Goal: Task Accomplishment & Management: Use online tool/utility

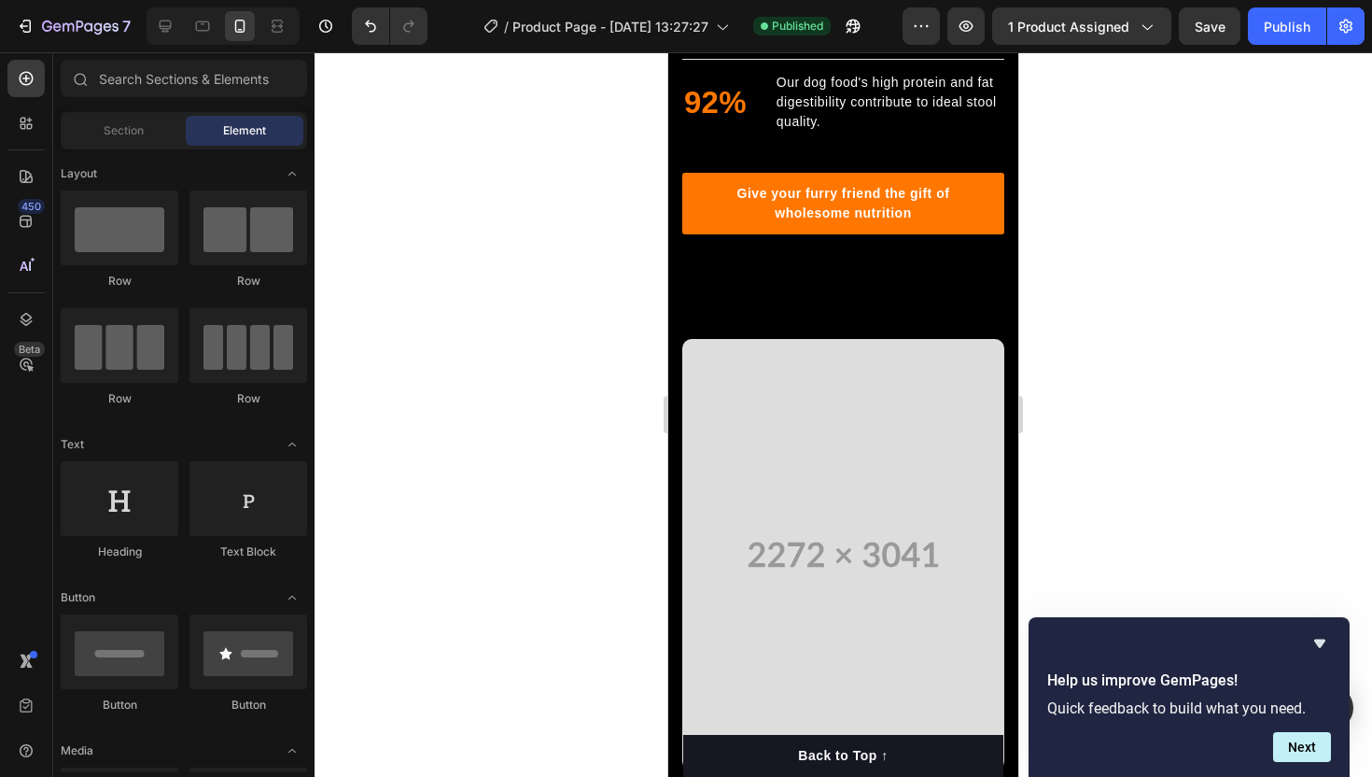
scroll to position [773, 0]
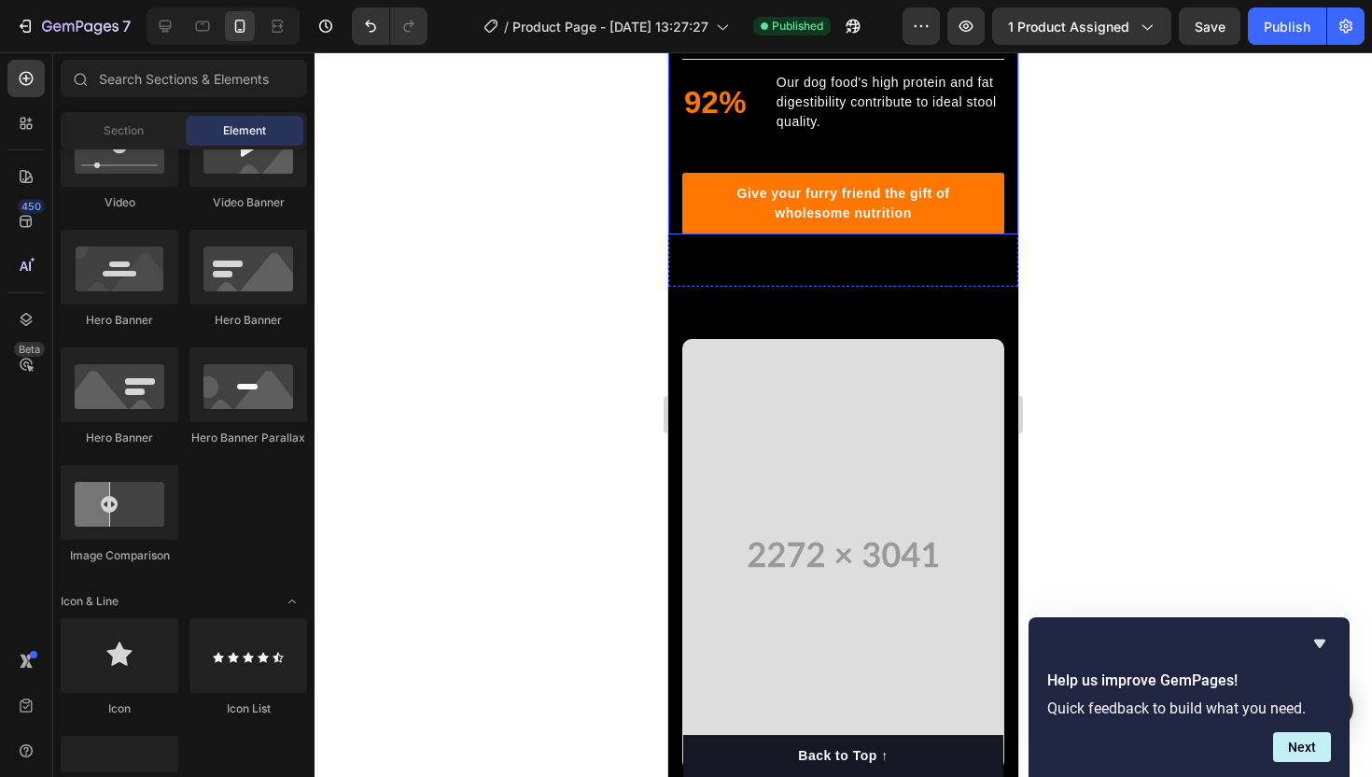
click at [602, 274] on div at bounding box center [843, 414] width 1057 height 724
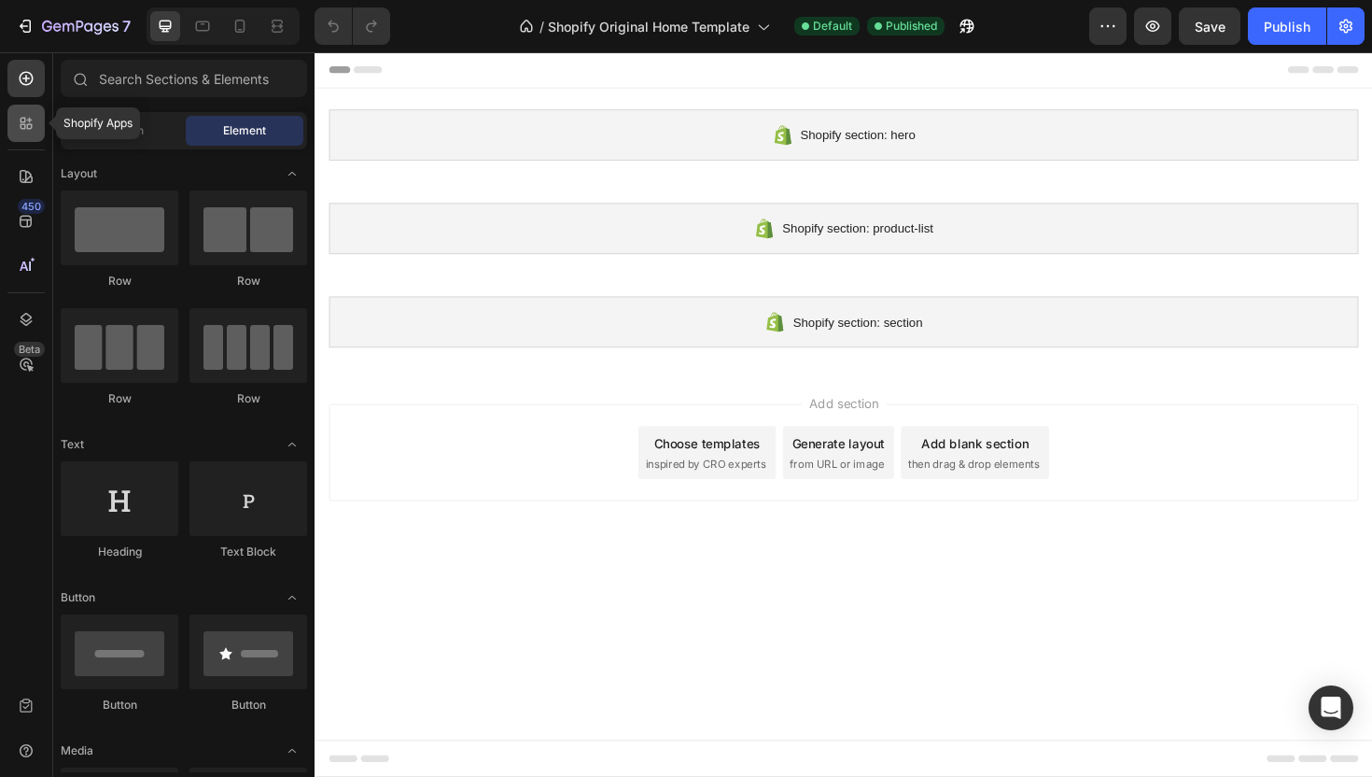
click at [32, 130] on icon at bounding box center [26, 123] width 19 height 19
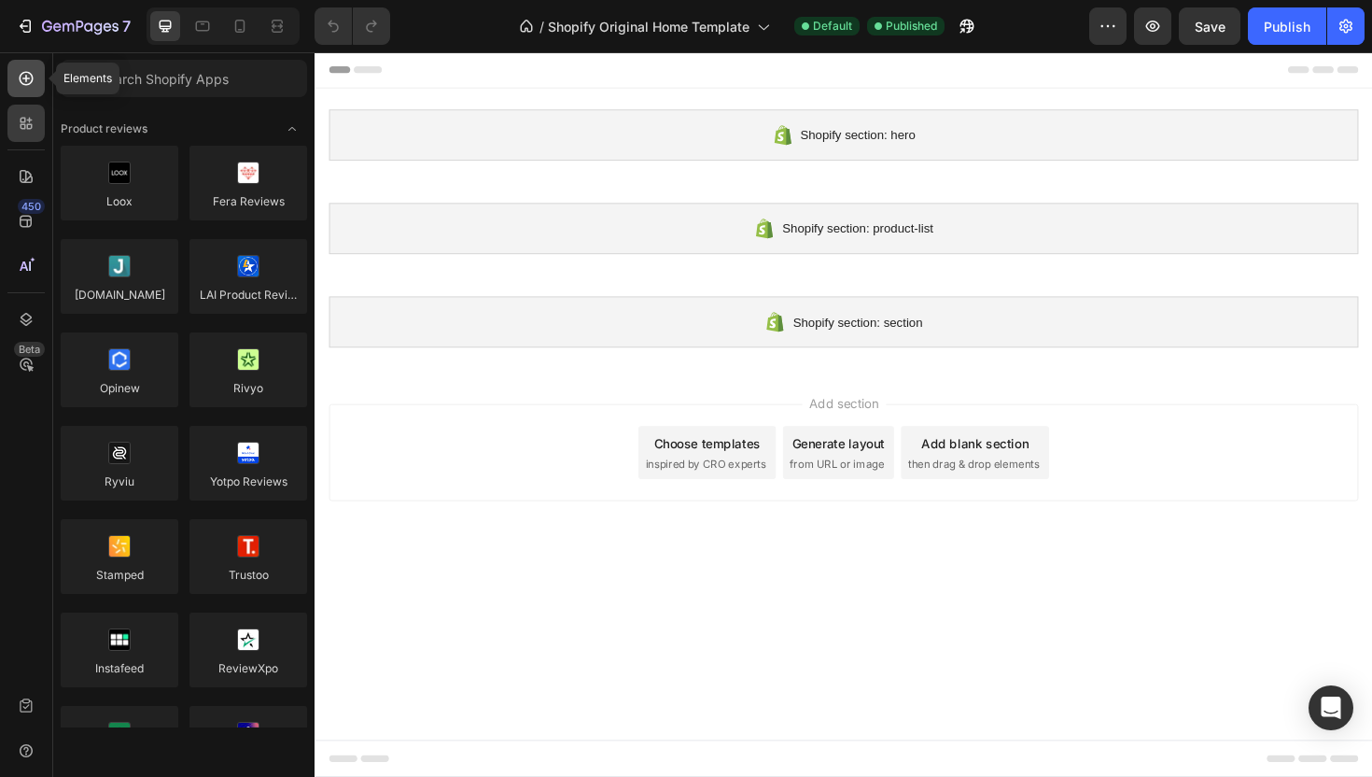
click at [29, 88] on div at bounding box center [25, 78] width 37 height 37
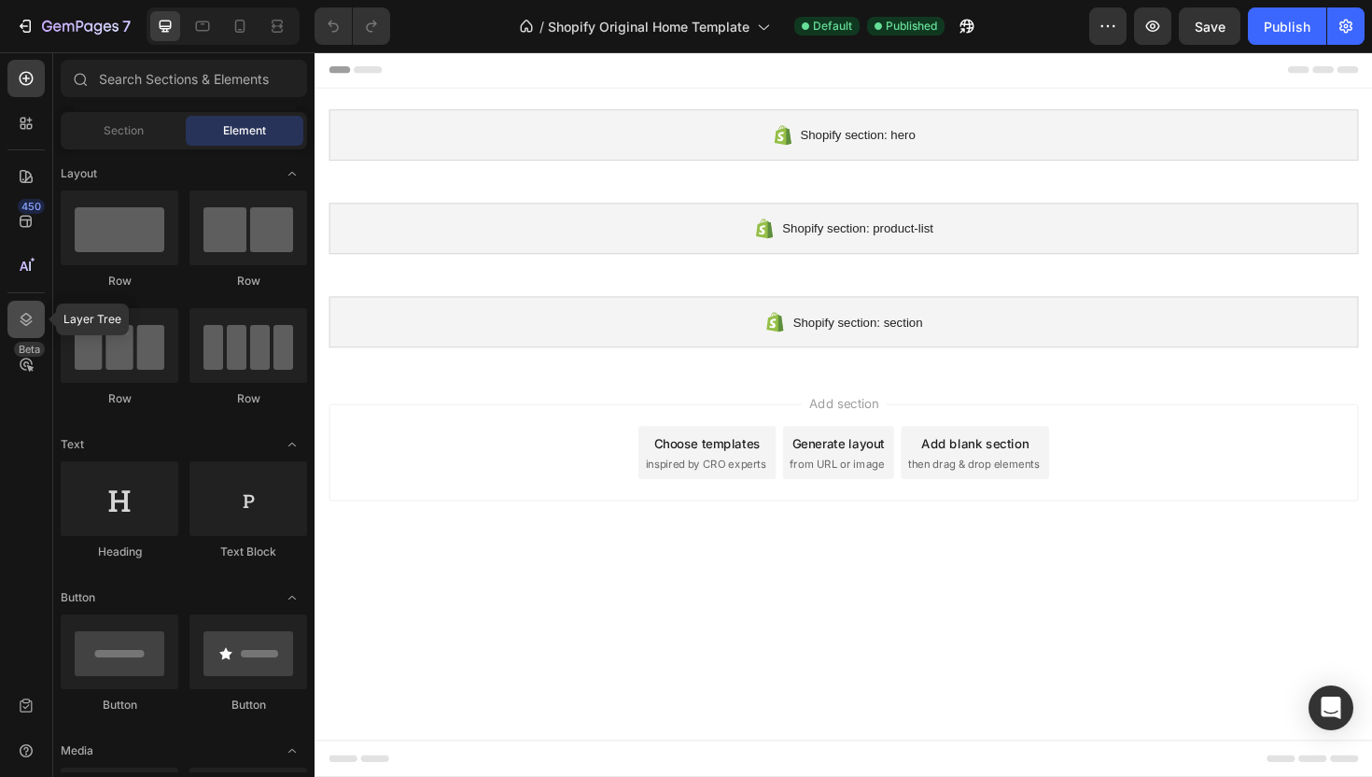
click at [32, 307] on div at bounding box center [25, 319] width 37 height 37
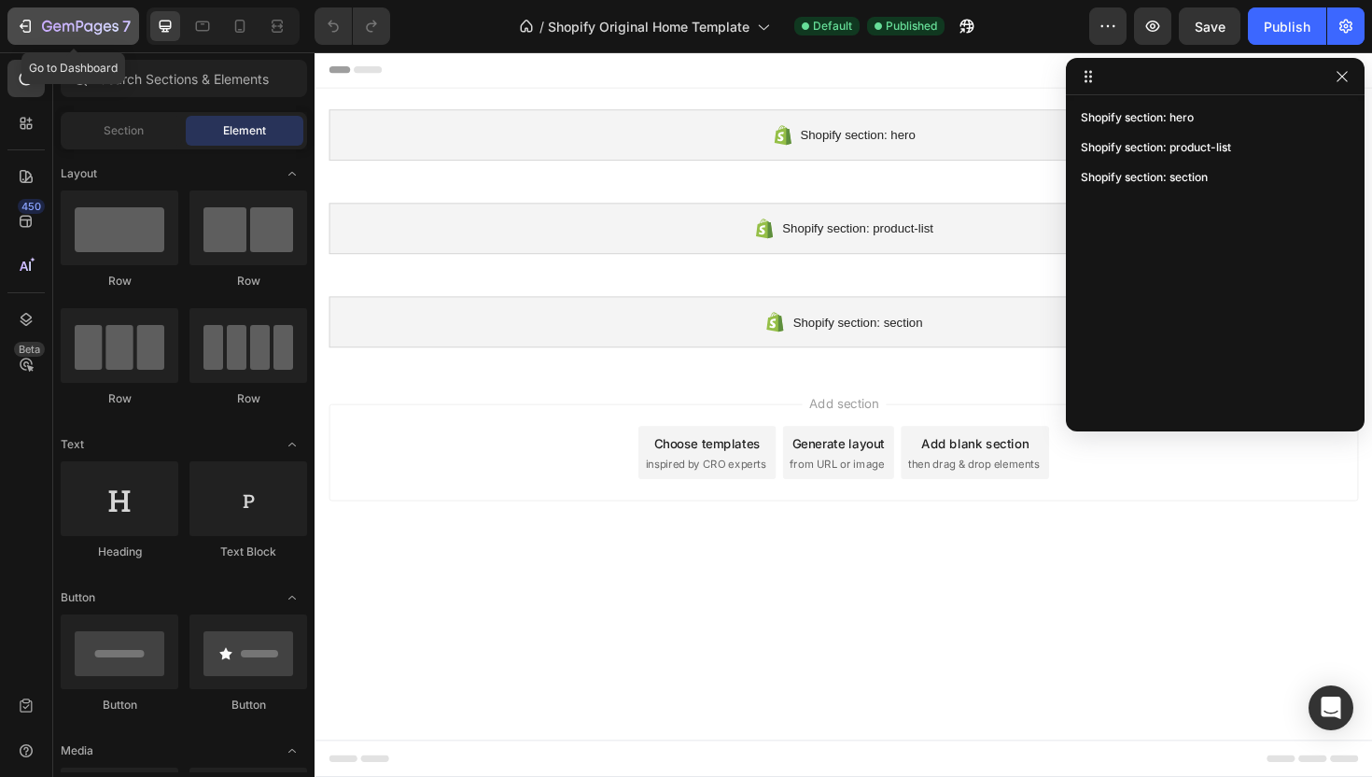
click at [52, 25] on icon "button" at bounding box center [80, 28] width 77 height 16
